Goal: Task Accomplishment & Management: Manage account settings

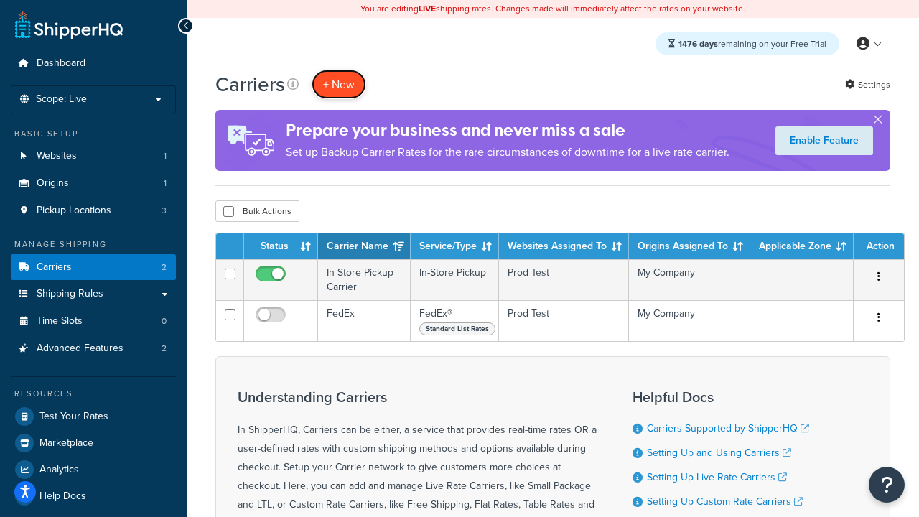
click at [339, 84] on button "+ New" at bounding box center [339, 84] width 55 height 29
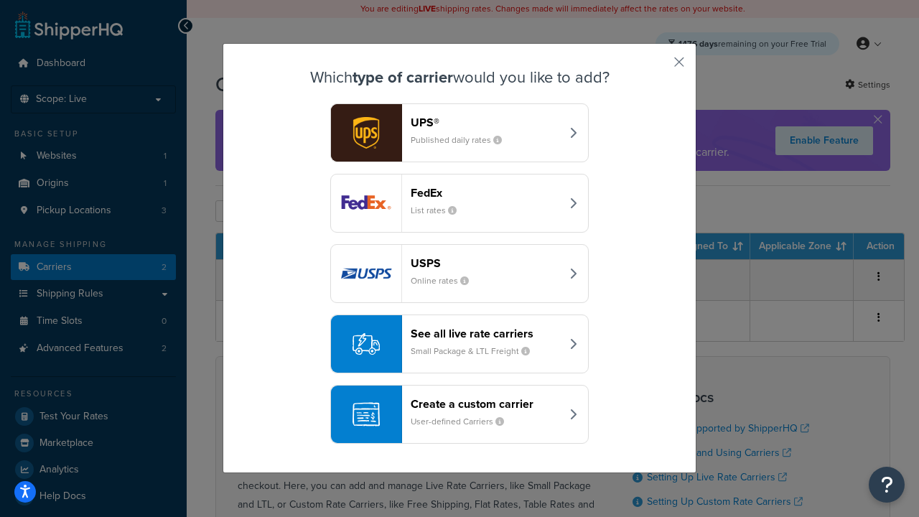
click at [460, 203] on div "FedEx List rates" at bounding box center [486, 203] width 150 height 34
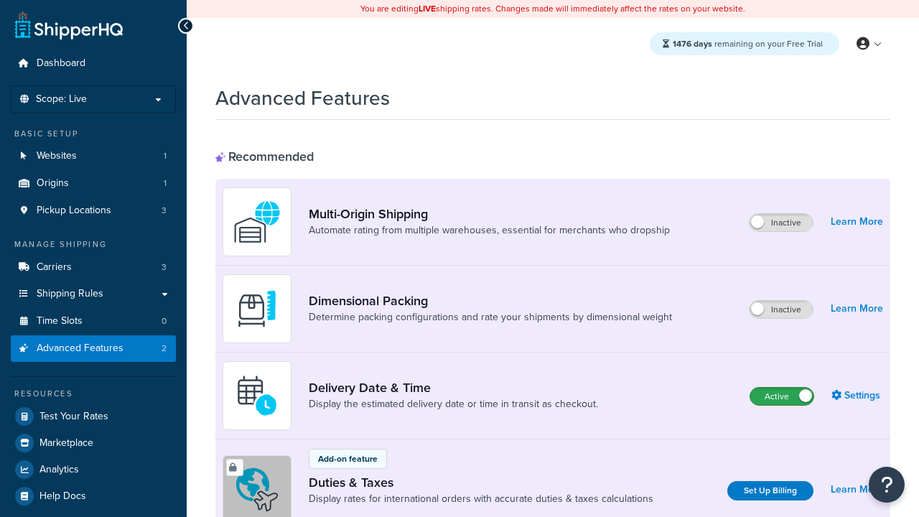
click at [782, 397] on label "Active" at bounding box center [782, 396] width 63 height 17
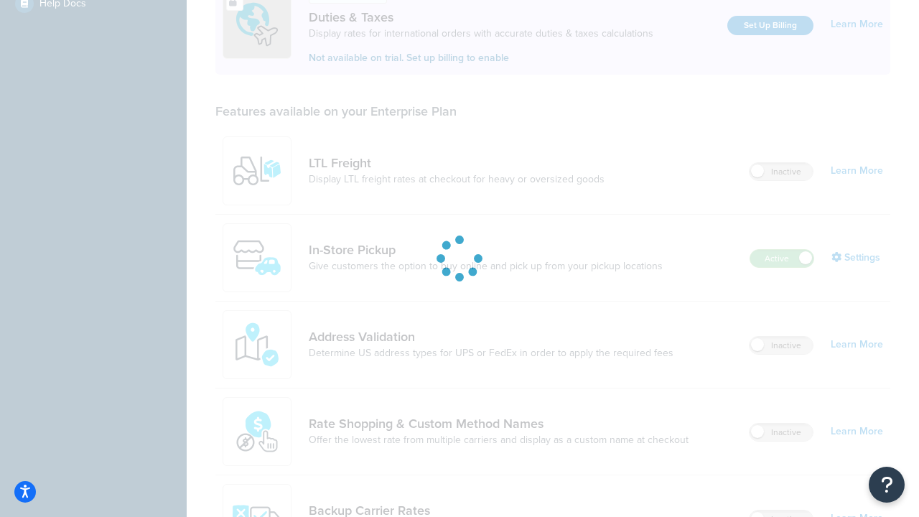
scroll to position [438, 0]
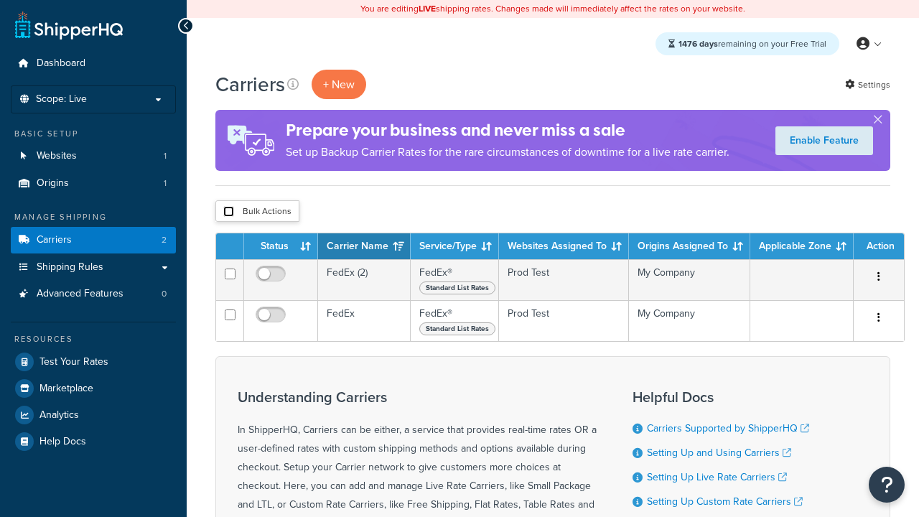
click at [228, 212] on input "checkbox" at bounding box center [228, 211] width 11 height 11
checkbox input "true"
click at [0, 0] on button "Delete" at bounding box center [0, 0] width 0 height 0
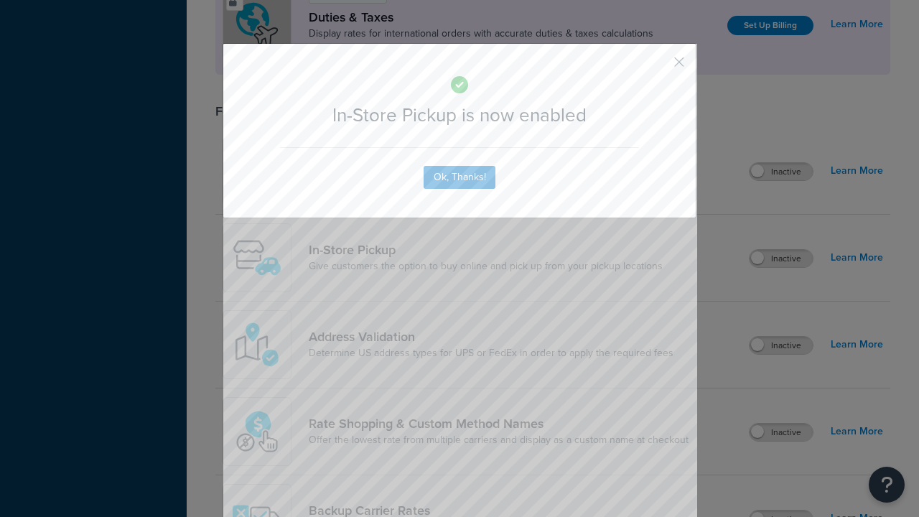
click at [658, 65] on button "button" at bounding box center [659, 67] width 4 height 4
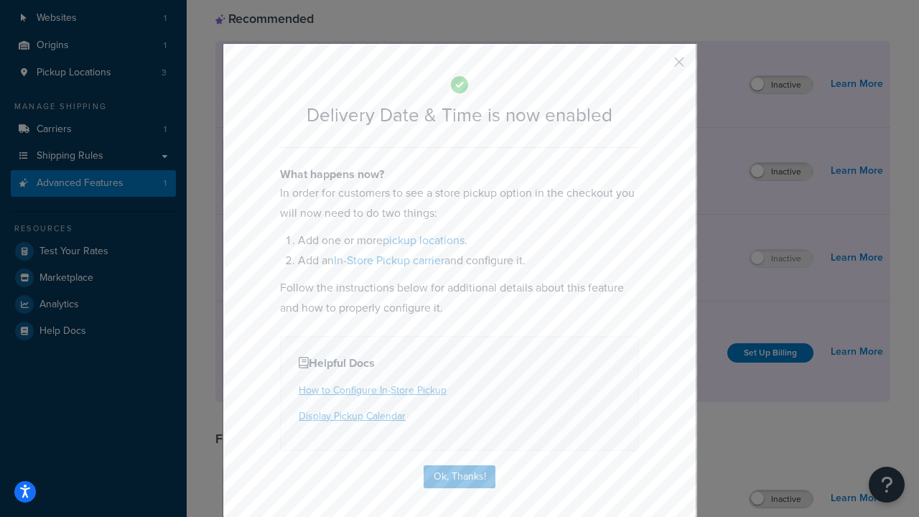
click at [658, 67] on button "button" at bounding box center [659, 67] width 4 height 4
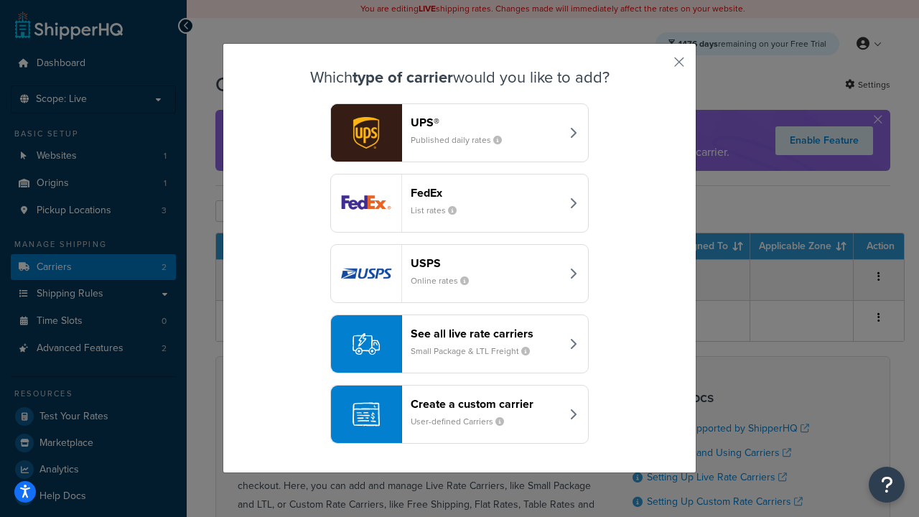
click at [460, 414] on div "Create a custom carrier User-defined Carriers" at bounding box center [486, 414] width 150 height 34
